Goal: Communication & Community: Share content

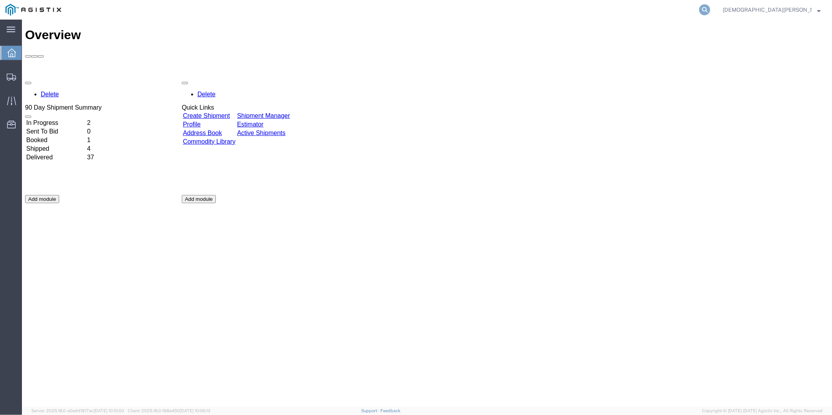
click at [710, 9] on icon at bounding box center [704, 9] width 11 height 11
click at [655, 14] on input "search" at bounding box center [580, 9] width 238 height 19
paste input "56730345"
type input "56730345"
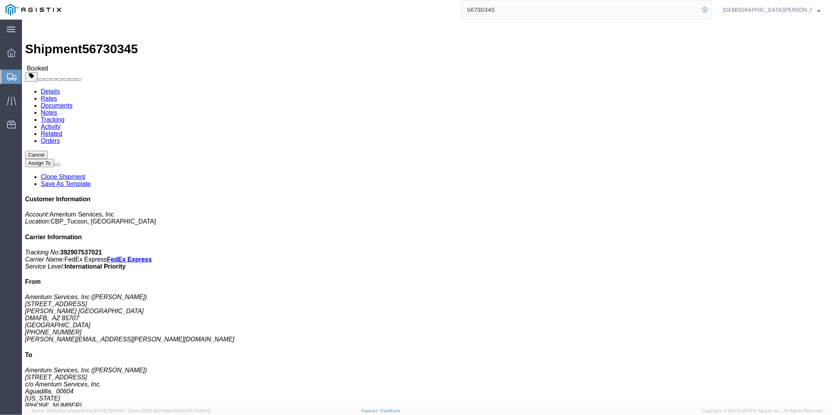
click link "Documents"
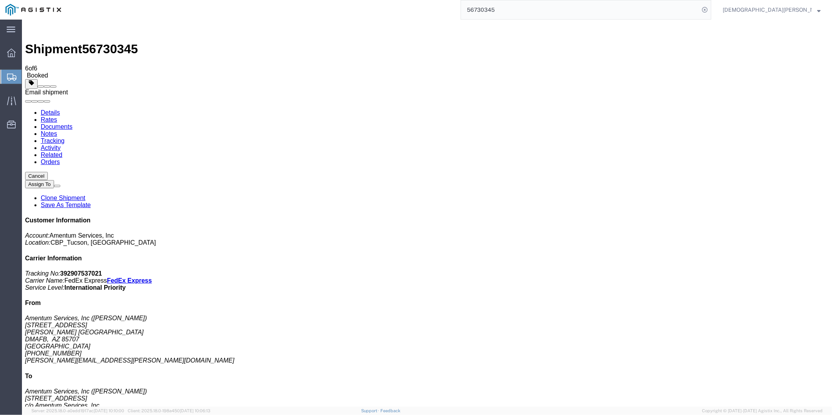
click at [53, 86] on span at bounding box center [53, 86] width 0 height 0
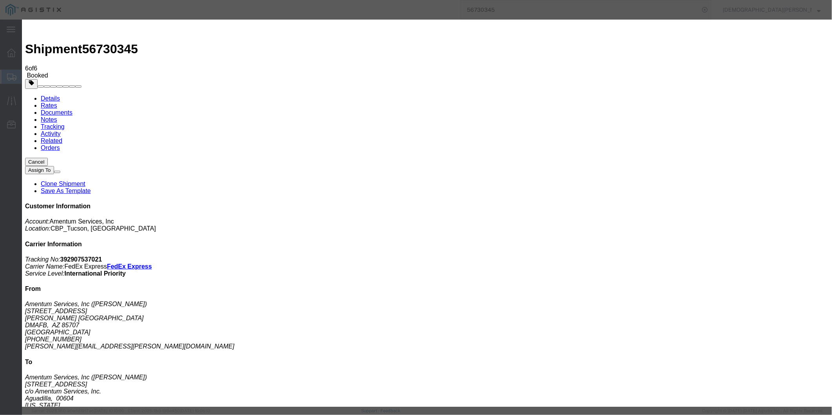
type input "[EMAIL_ADDRESS][DOMAIN_NAME]"
type textarea "AES FILE ONLY"
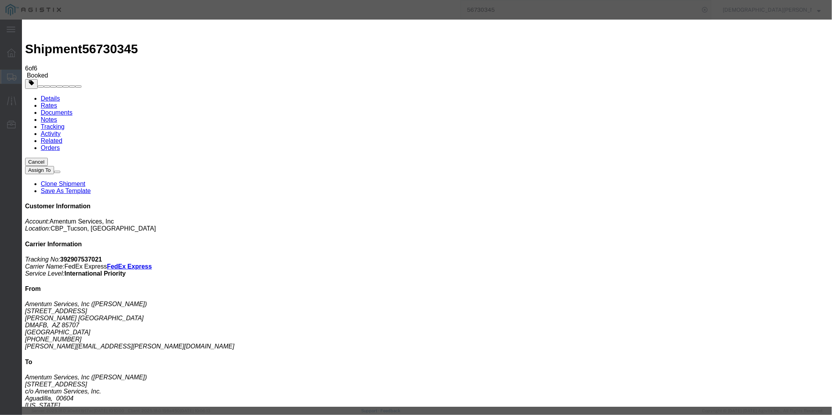
checkbox input "true"
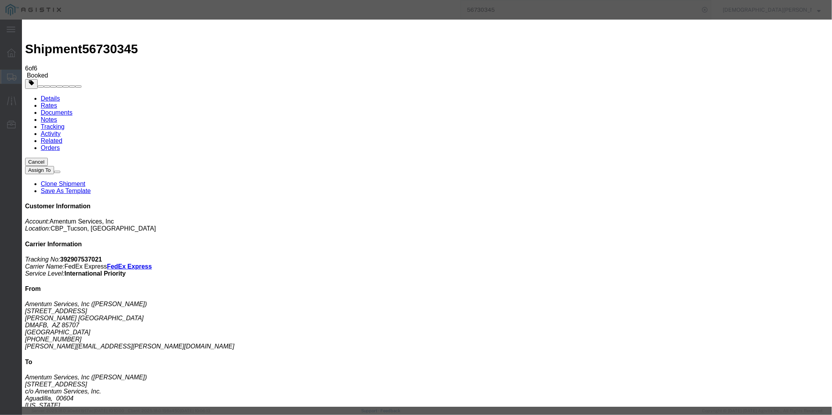
checkbox input "true"
